Goal: Register for event/course

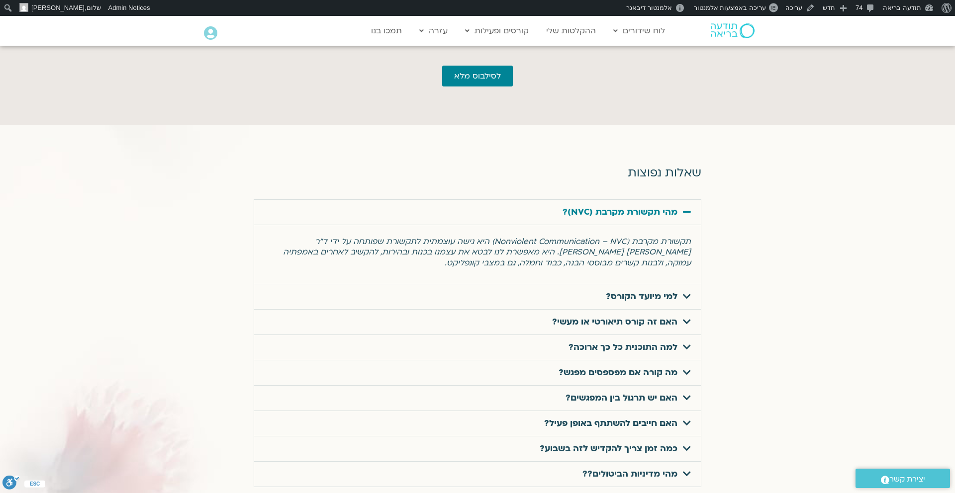
scroll to position [3083, 0]
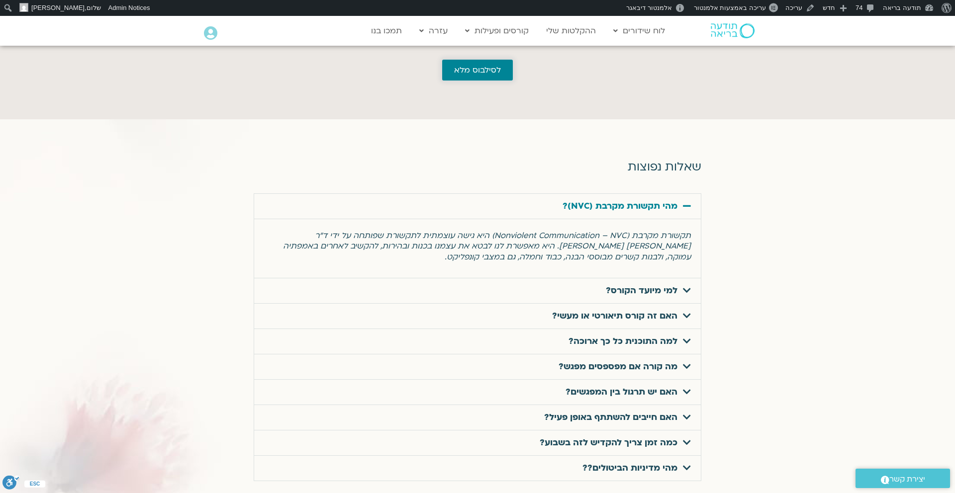
click at [486, 66] on span "לסילבוס מלא" at bounding box center [477, 70] width 47 height 9
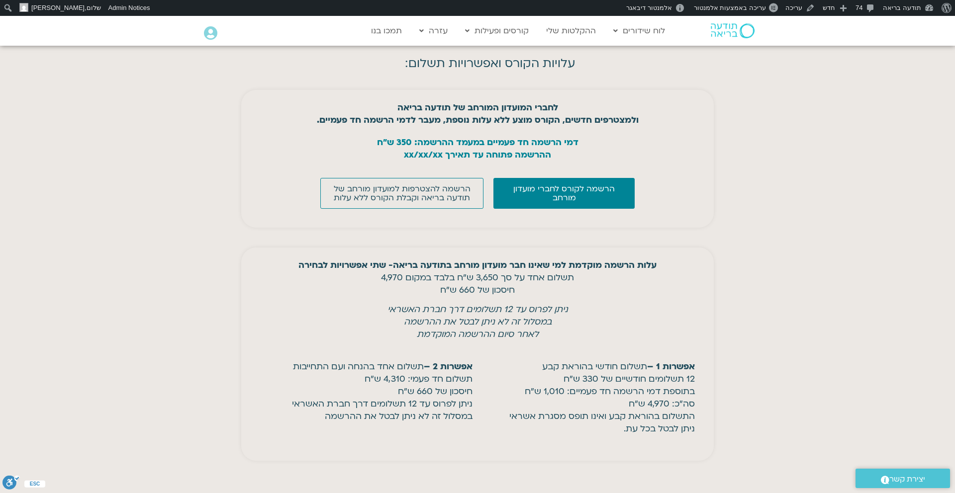
scroll to position [4113, 0]
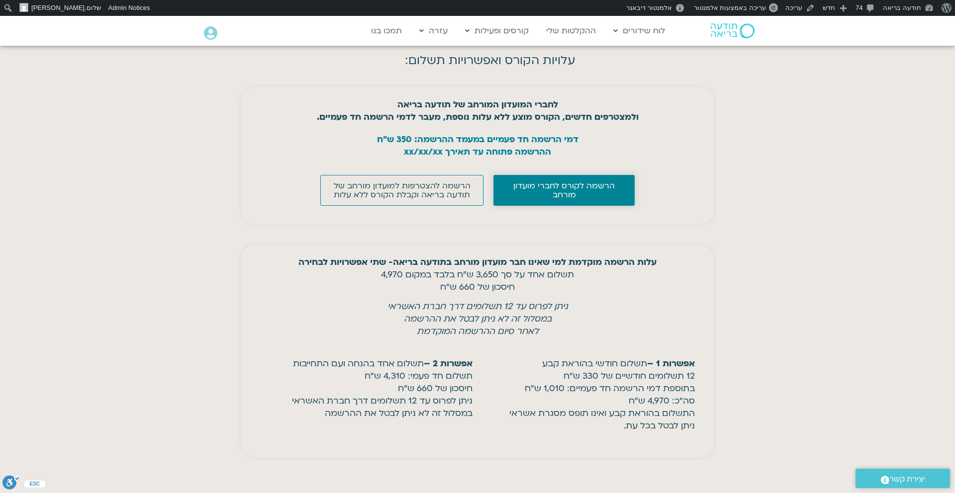
click at [594, 181] on span "הרשמה לקורס לחברי מועדון מורחב" at bounding box center [564, 190] width 116 height 18
click at [411, 181] on span "הרשמה להצטרפות למועדון מורחב של תודעה בריאה וקבלת הקורס ללא עלות" at bounding box center [402, 190] width 139 height 18
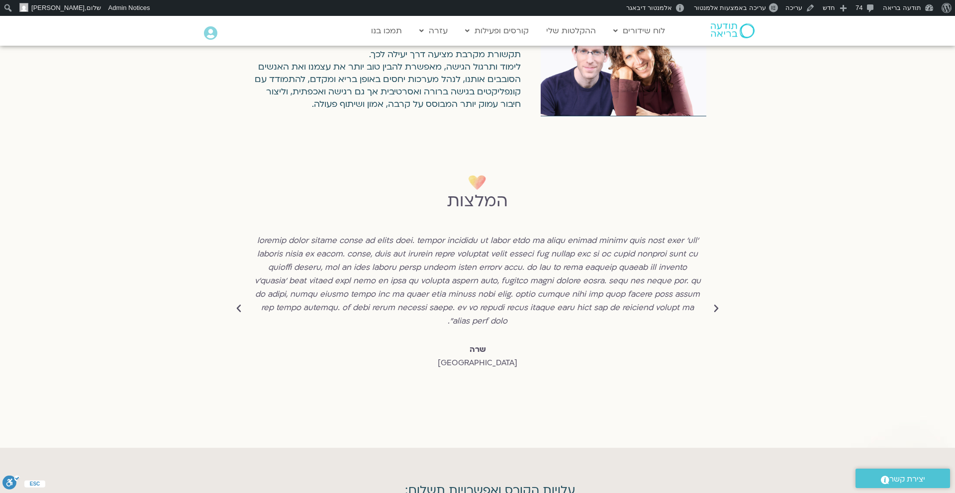
scroll to position [3683, 0]
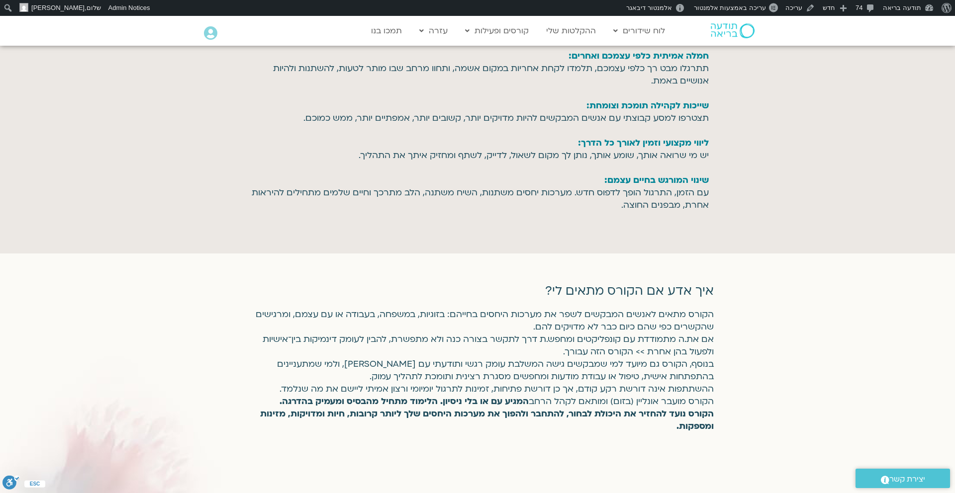
scroll to position [1439, 0]
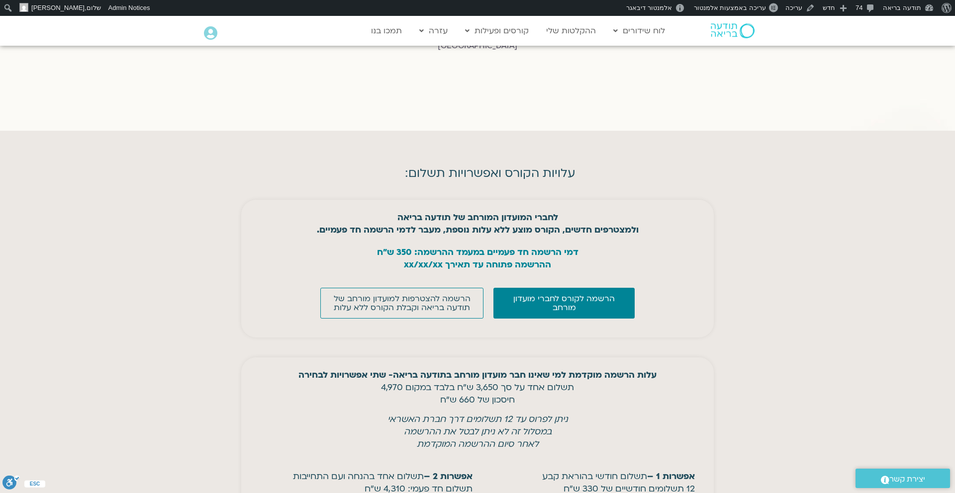
scroll to position [4006, 0]
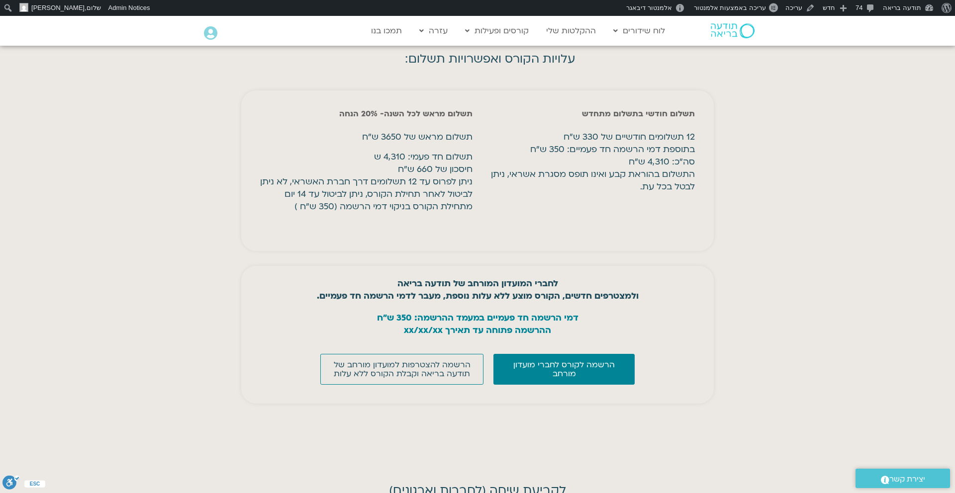
scroll to position [4095, 0]
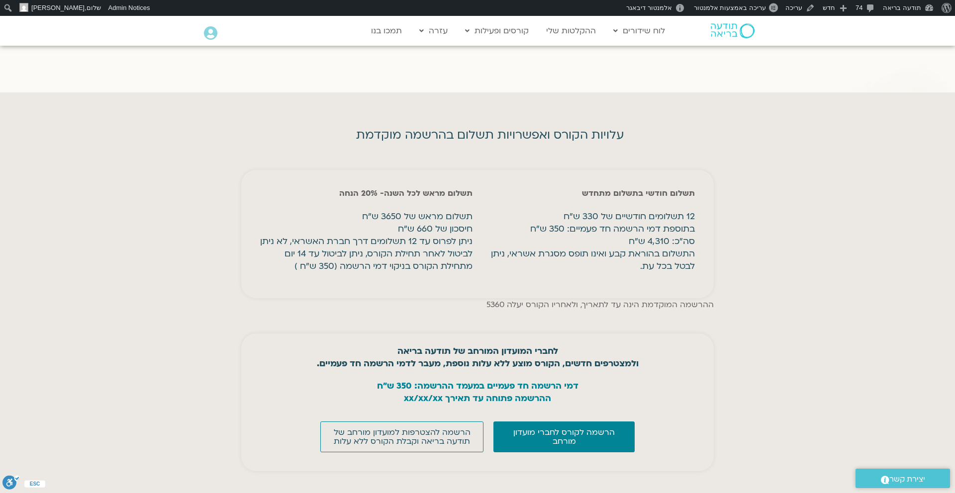
scroll to position [4050, 0]
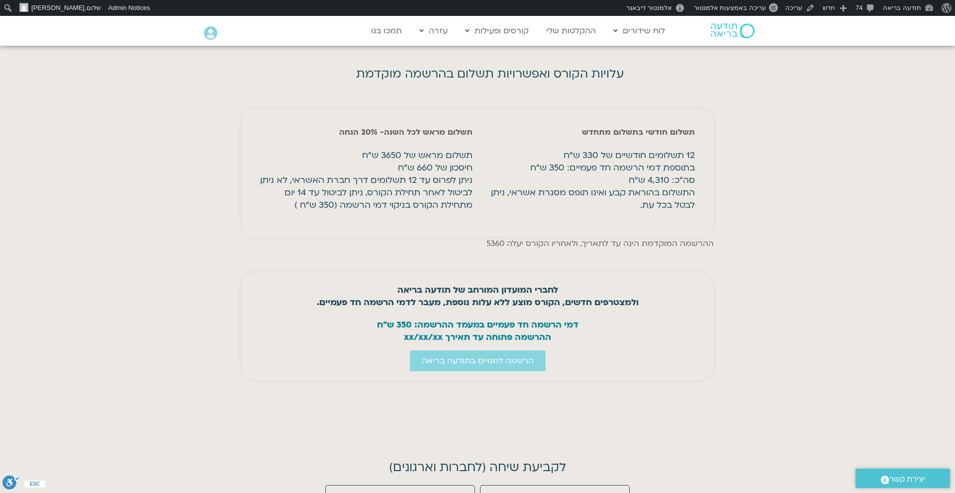
scroll to position [4043, 0]
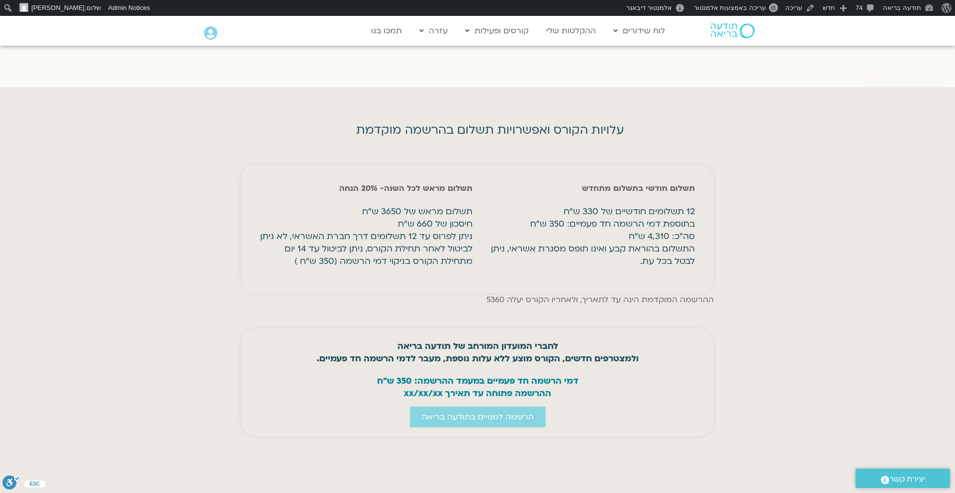
click at [762, 175] on section "עלויות הקורס ואפשרויות תשלום בהרשמה מוקדמת תשלום חודשי בתשלום מתחדש 12 תשלומים …" at bounding box center [477, 277] width 955 height 379
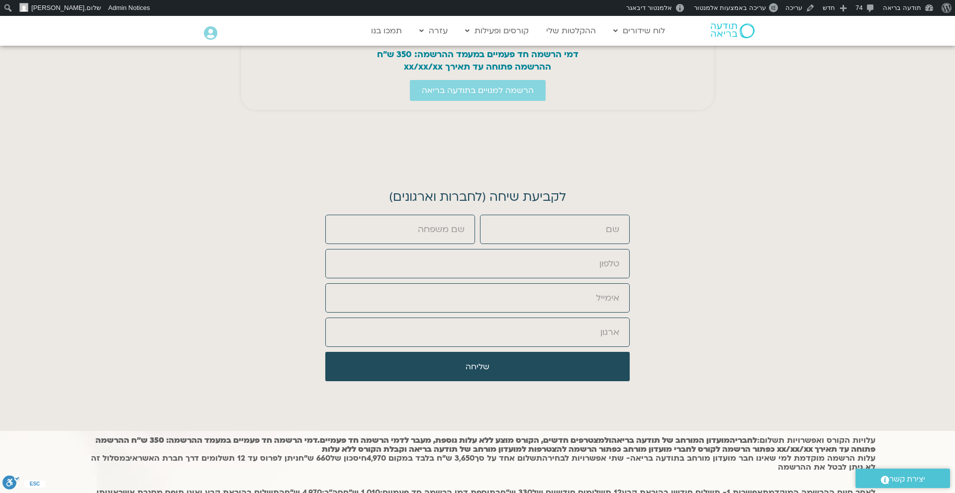
scroll to position [4105, 0]
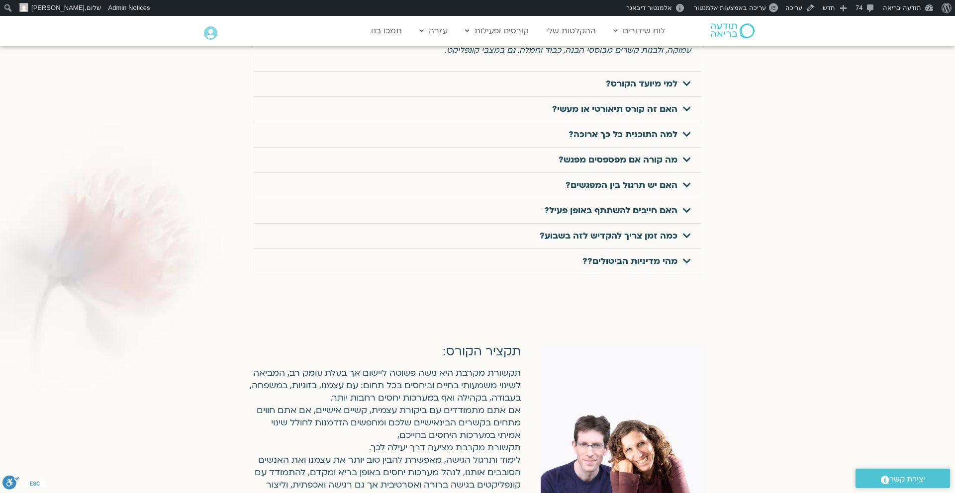
scroll to position [3287, 0]
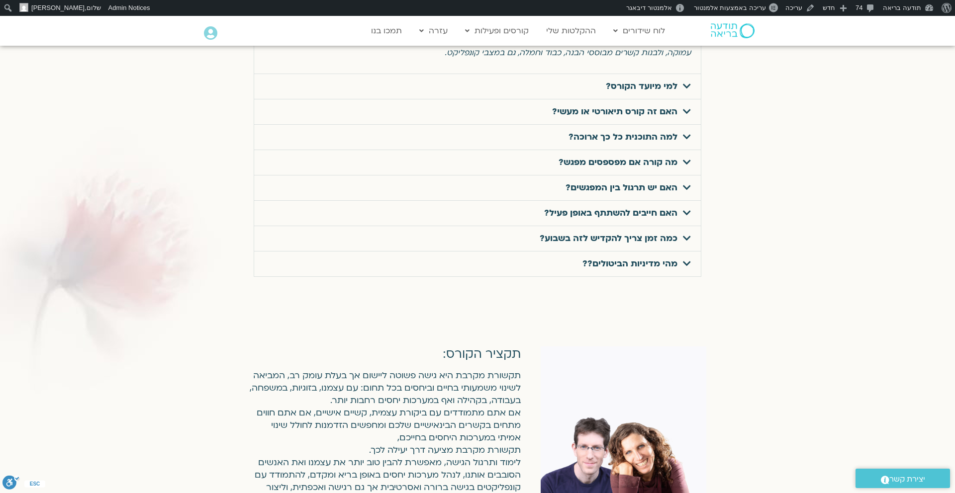
click at [598, 258] on link "מהי מדיניות הביטולים??" at bounding box center [629, 263] width 95 height 11
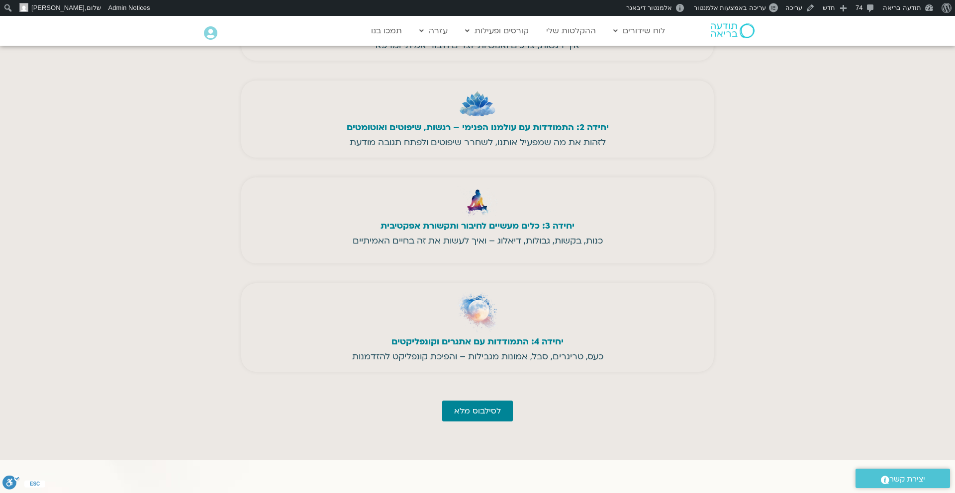
scroll to position [2726, 0]
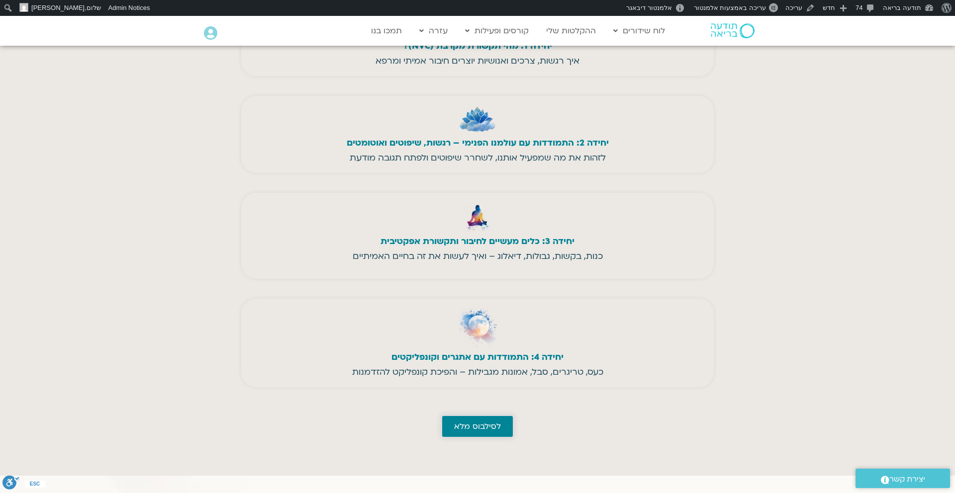
click at [479, 422] on span "לסילבוס מלא" at bounding box center [477, 426] width 47 height 9
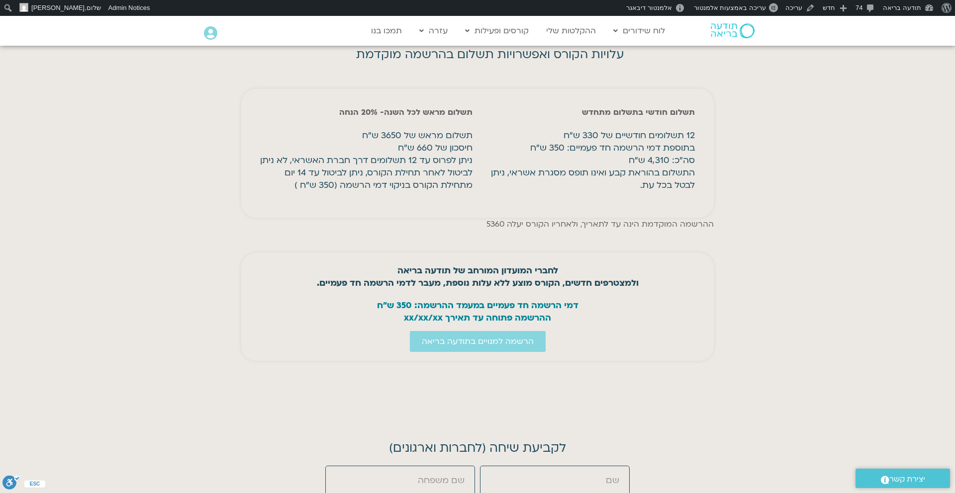
scroll to position [4096, 0]
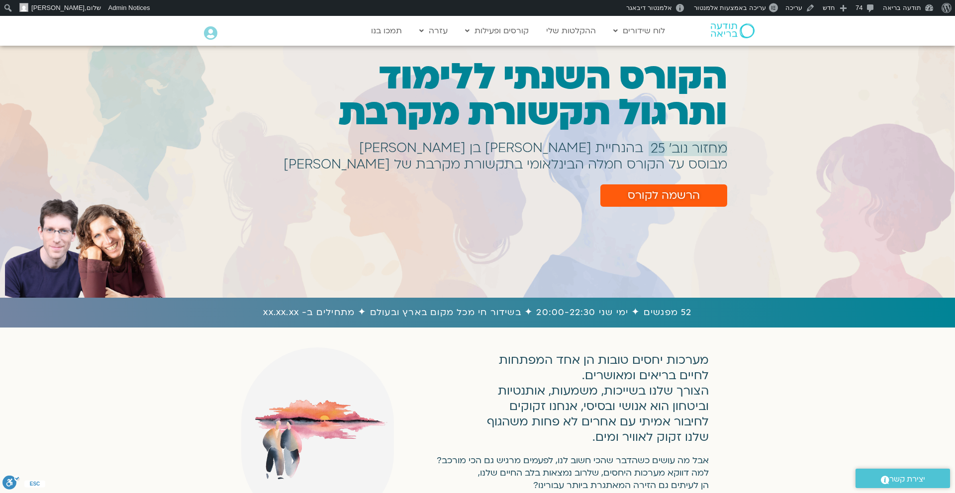
scroll to position [13, 0]
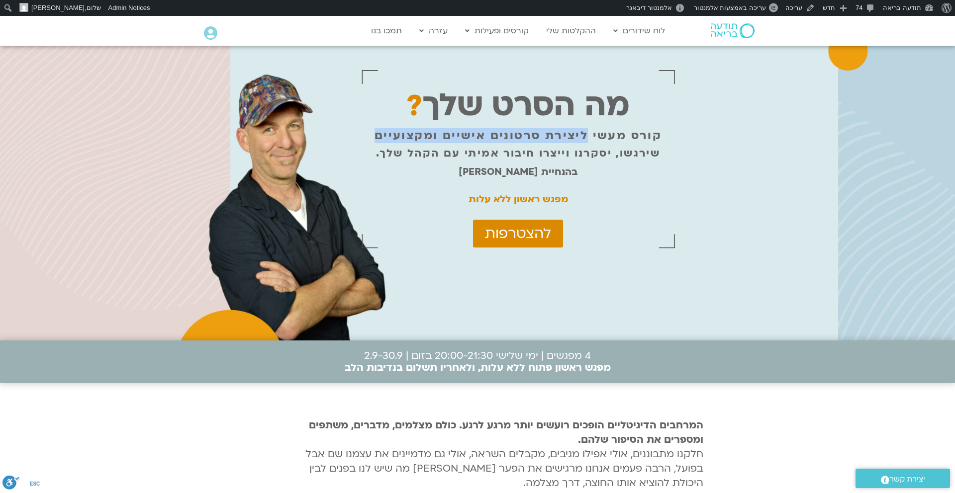
drag, startPoint x: 587, startPoint y: 134, endPoint x: 369, endPoint y: 140, distance: 217.4
click at [369, 140] on div "מה הסרט שלך ? קורס מעשי ליצירת סרטונים אישיים ומקצועיים שירגשו, יסקרנו וייצרו ח…" at bounding box center [517, 159] width 313 height 187
copy p "ליצירת סרטונים אישיים ומקצועיים"
